Goal: Find specific page/section: Find specific page/section

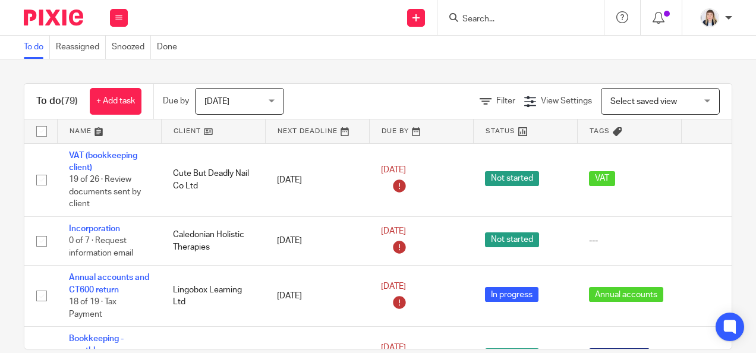
click at [461, 20] on div at bounding box center [518, 17] width 138 height 15
click at [466, 19] on input "Search" at bounding box center [514, 19] width 107 height 11
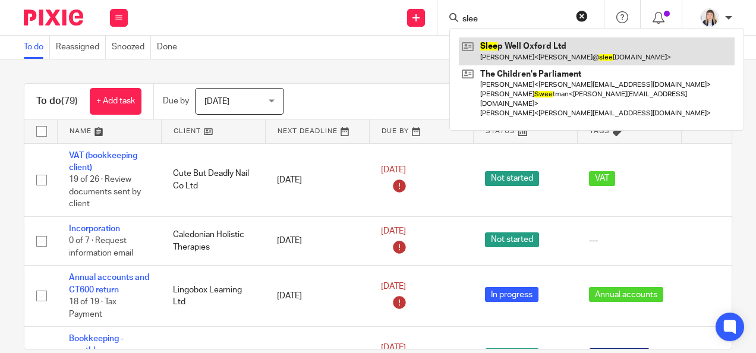
type input "slee"
click at [514, 47] on link at bounding box center [597, 50] width 276 height 27
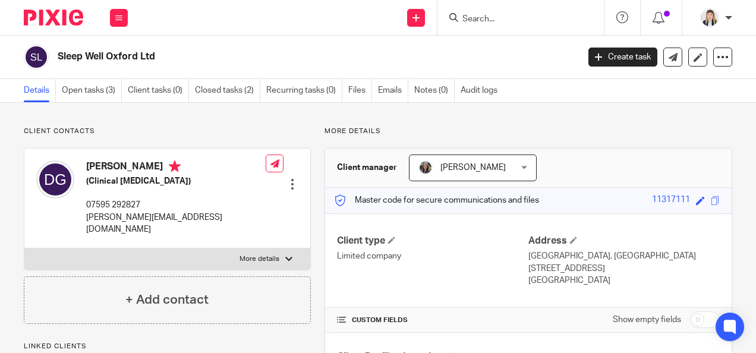
click at [342, 86] on ul "Details Open tasks (3) Client tasks (0) Closed tasks (2) Recurring tasks (0) Fi…" at bounding box center [267, 90] width 486 height 23
click at [351, 89] on link "Files" at bounding box center [360, 90] width 24 height 23
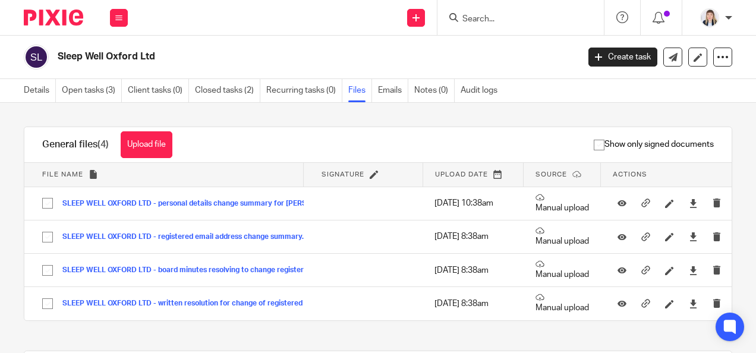
click at [486, 21] on input "Search" at bounding box center [514, 19] width 107 height 11
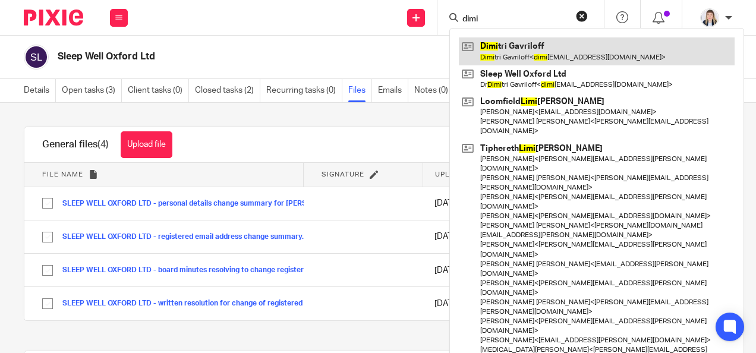
type input "dimi"
click at [528, 52] on link at bounding box center [597, 50] width 276 height 27
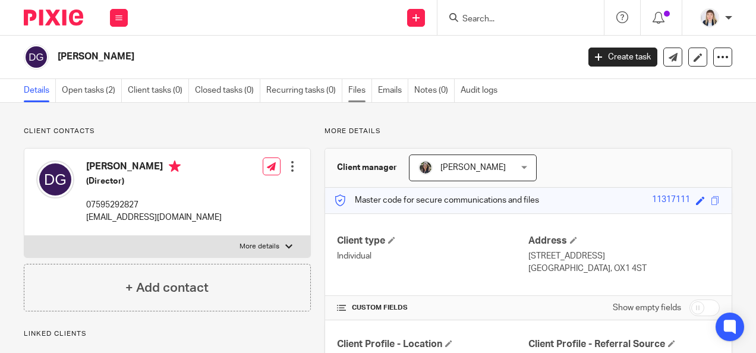
click at [346, 81] on ul "Details Open tasks (2) Client tasks (0) Closed tasks (0) Recurring tasks (0) Fi…" at bounding box center [267, 90] width 486 height 23
click at [354, 87] on link "Files" at bounding box center [360, 90] width 24 height 23
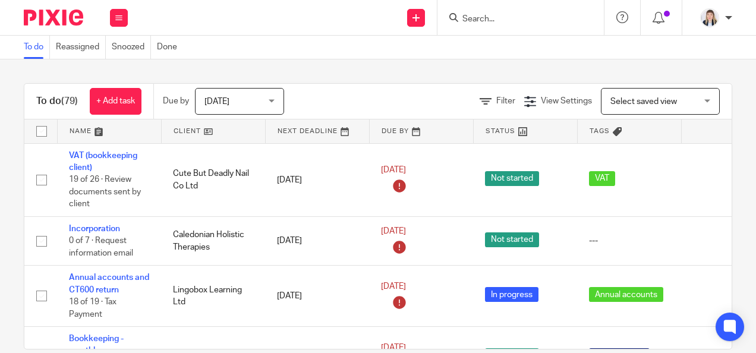
click at [485, 18] on input "Search" at bounding box center [514, 19] width 107 height 11
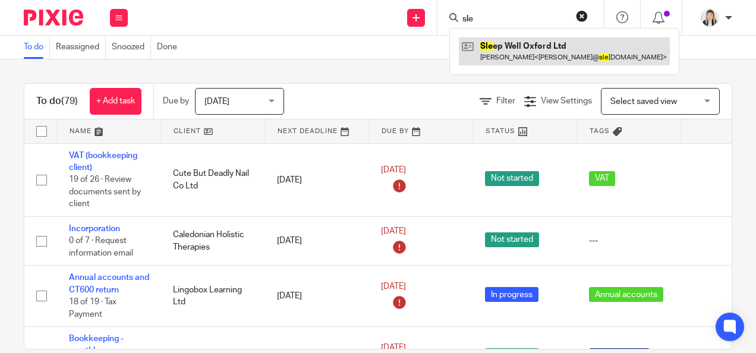
type input "sle"
click at [540, 39] on link at bounding box center [564, 50] width 211 height 27
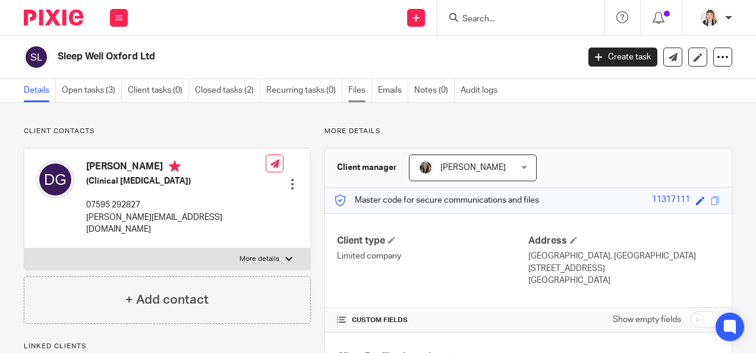
click at [358, 90] on link "Files" at bounding box center [360, 90] width 24 height 23
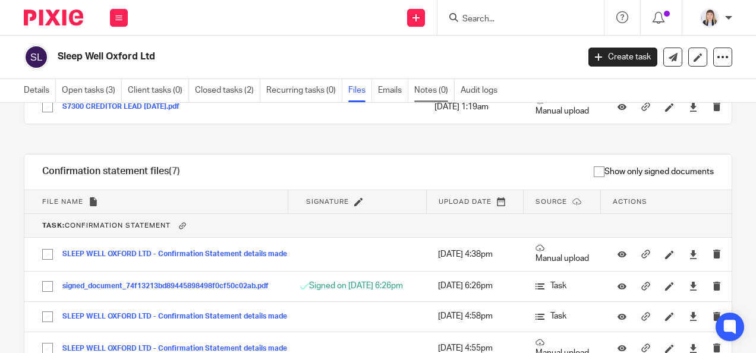
scroll to position [661, 0]
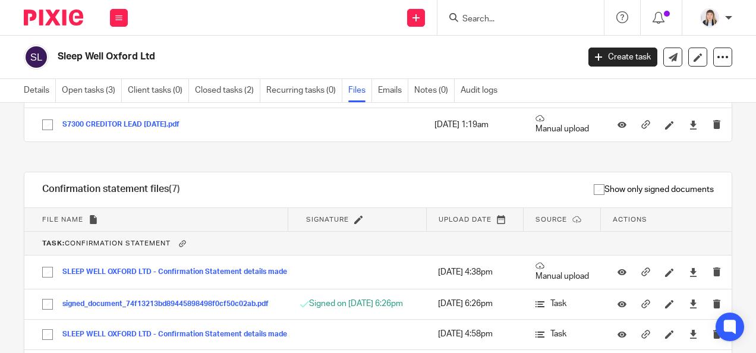
click at [474, 14] on input "Search" at bounding box center [514, 19] width 107 height 11
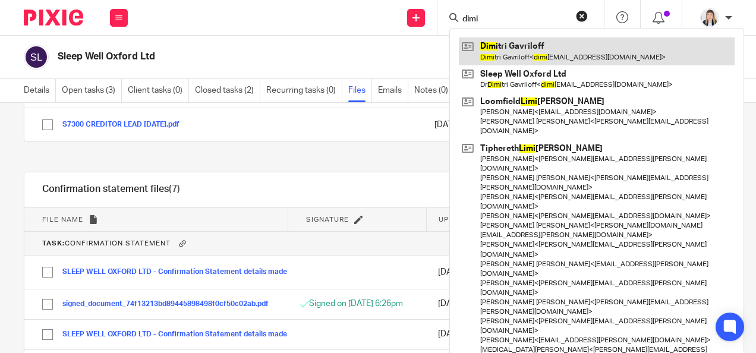
type input "dimi"
click at [497, 58] on link at bounding box center [597, 50] width 276 height 27
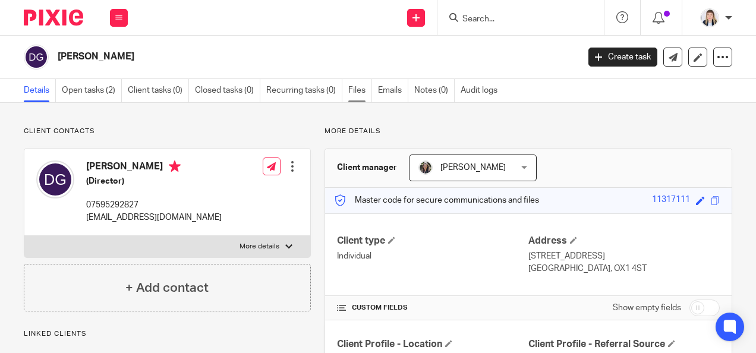
click at [358, 93] on link "Files" at bounding box center [360, 90] width 24 height 23
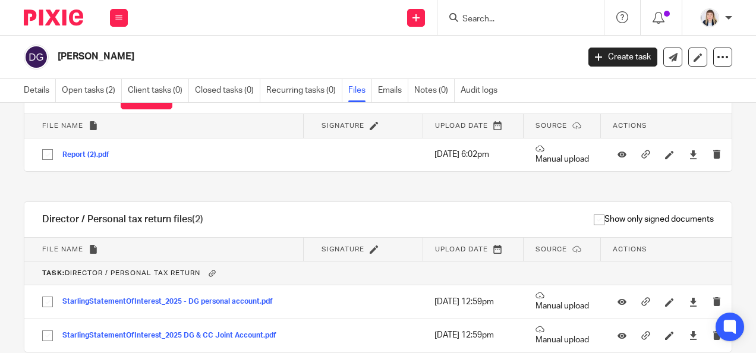
scroll to position [100, 0]
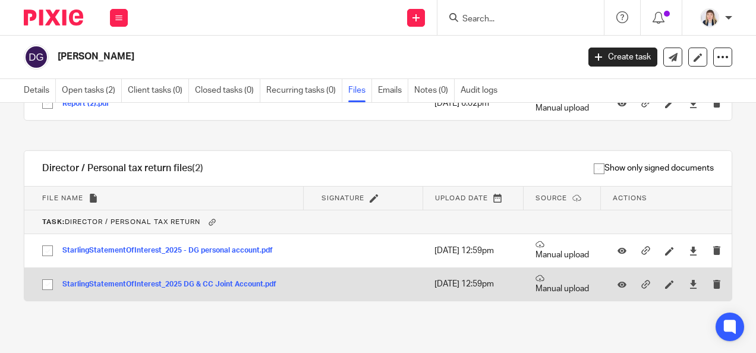
click at [86, 283] on button "StarlingStatementOfInterest_2025 DG & CC Joint Account.pdf" at bounding box center [173, 285] width 223 height 8
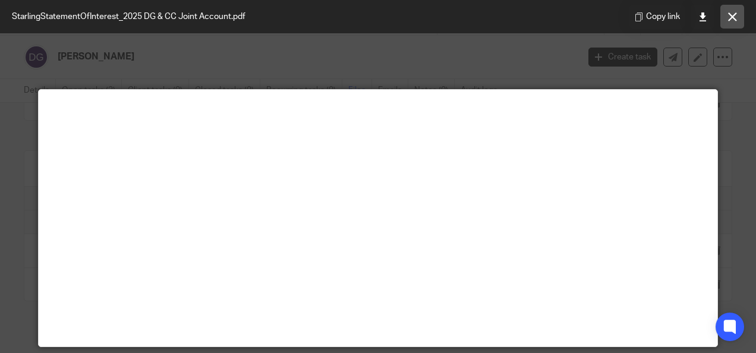
click at [729, 17] on icon at bounding box center [732, 16] width 9 height 9
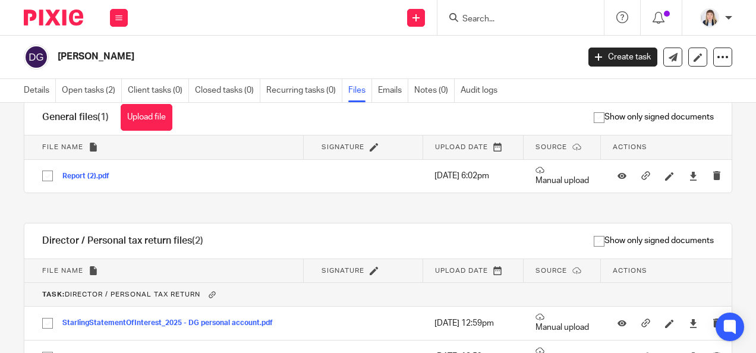
scroll to position [0, 0]
